Goal: Task Accomplishment & Management: Use online tool/utility

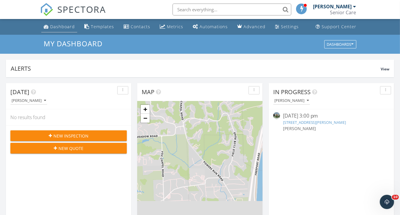
click at [60, 25] on div "Dashboard" at bounding box center [62, 27] width 25 height 6
click at [61, 26] on div "Dashboard" at bounding box center [62, 27] width 25 height 6
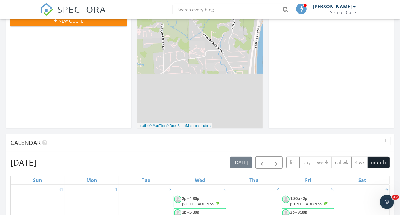
scroll to position [238, 0]
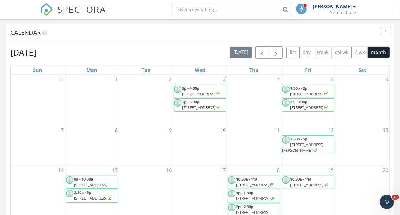
click at [199, 90] on span "2p - 4:30p" at bounding box center [190, 88] width 17 height 5
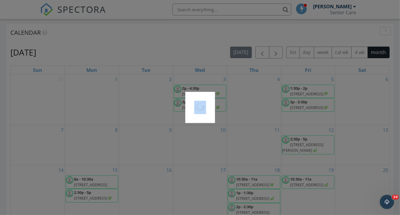
click at [199, 90] on div at bounding box center [200, 107] width 400 height 215
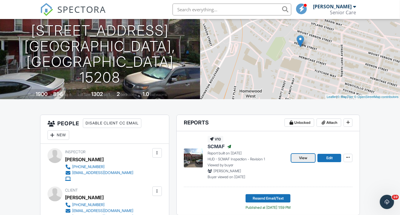
click at [298, 158] on link "View" at bounding box center [304, 158] width 24 height 8
